Goal: Transaction & Acquisition: Purchase product/service

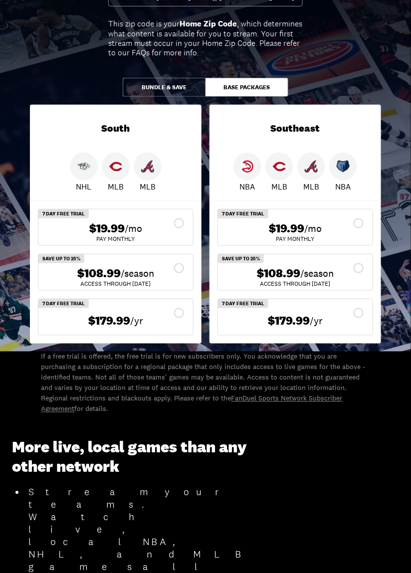
scroll to position [120, 0]
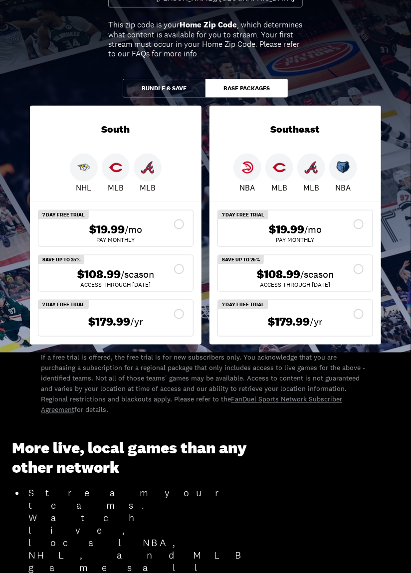
click at [181, 90] on button "Bundle & Save" at bounding box center [164, 88] width 83 height 19
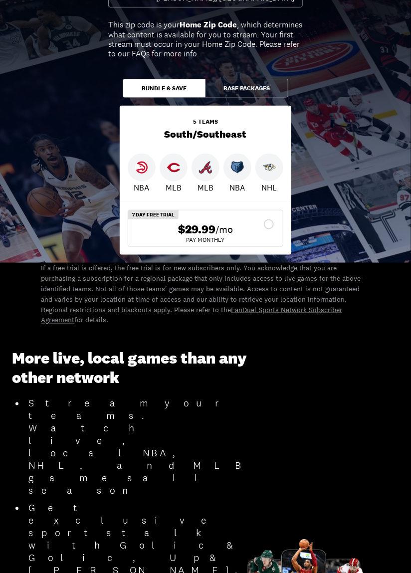
click at [271, 88] on button "Base Packages" at bounding box center [246, 88] width 83 height 19
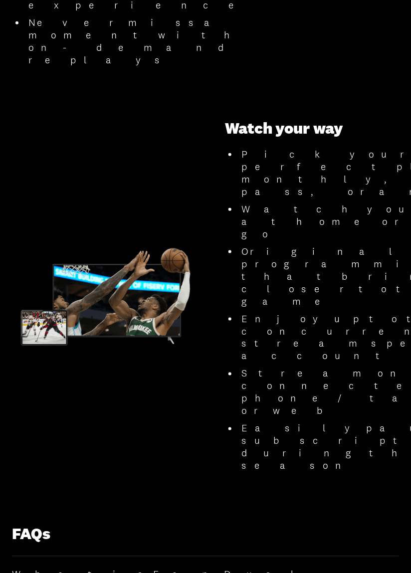
scroll to position [974, 0]
